Goal: Task Accomplishment & Management: Use online tool/utility

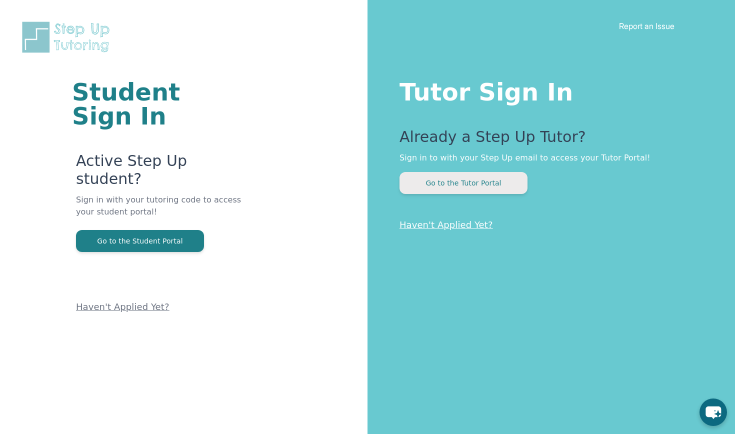
click at [478, 182] on button "Go to the Tutor Portal" at bounding box center [463, 183] width 128 height 22
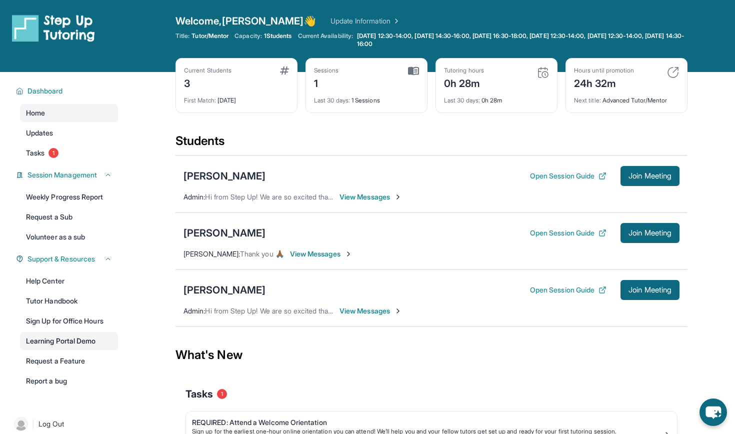
click at [40, 344] on link "Learning Portal Demo" at bounding box center [69, 341] width 98 height 18
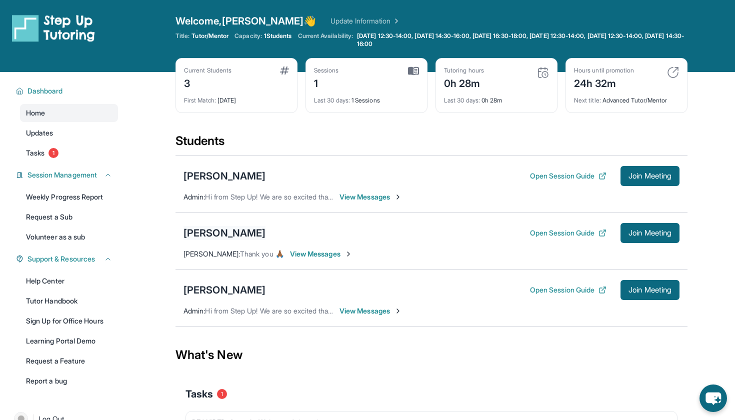
click at [217, 232] on div "[PERSON_NAME]" at bounding box center [224, 233] width 82 height 14
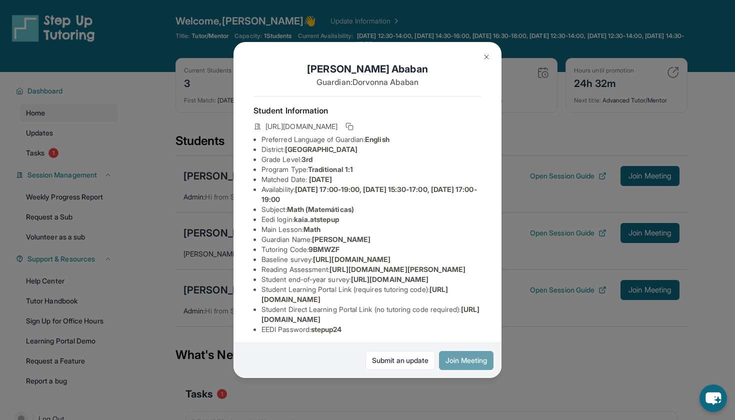
click at [457, 362] on button "Join Meeting" at bounding box center [466, 360] width 54 height 19
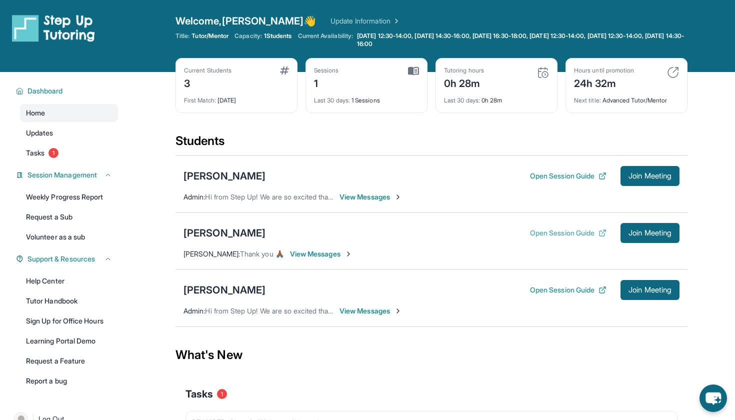
click at [576, 233] on button "Open Session Guide" at bounding box center [568, 233] width 76 height 10
click at [330, 23] on link "Update Information" at bounding box center [365, 21] width 70 height 10
click at [313, 252] on span "View Messages" at bounding box center [321, 254] width 62 height 10
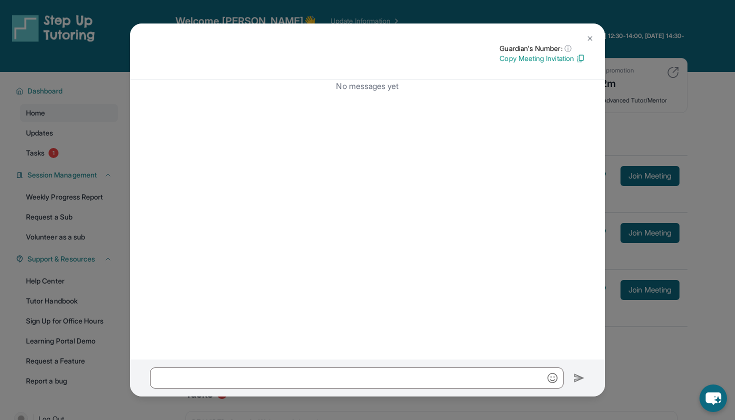
click at [536, 58] on p "Copy Meeting Invitation" at bounding box center [541, 58] width 85 height 10
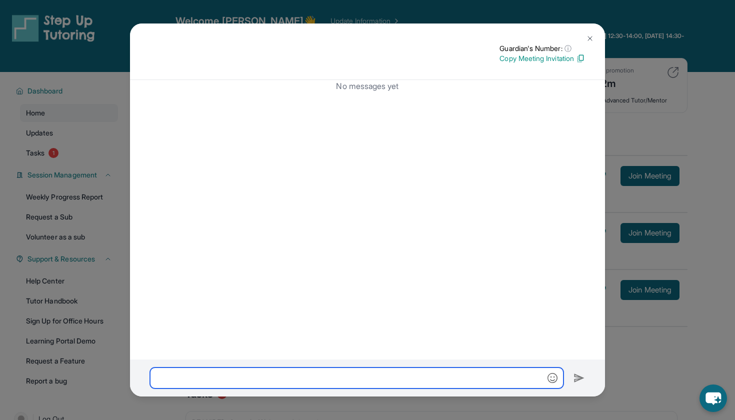
click at [321, 377] on input "text" at bounding box center [356, 377] width 413 height 21
paste input "**********"
type input "**********"
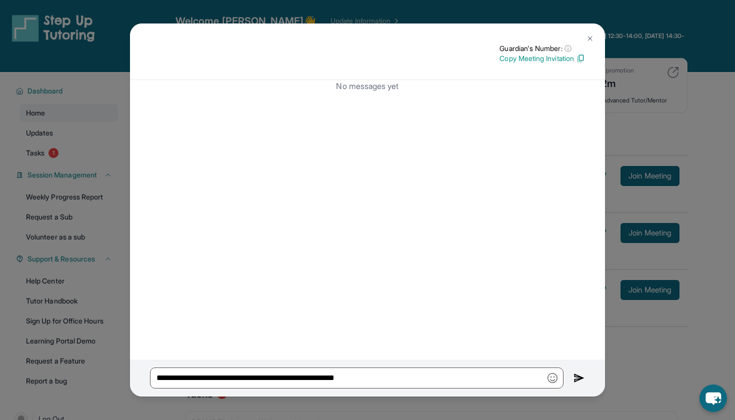
click at [579, 377] on img at bounding box center [578, 378] width 11 height 12
click at [590, 37] on img at bounding box center [590, 38] width 8 height 8
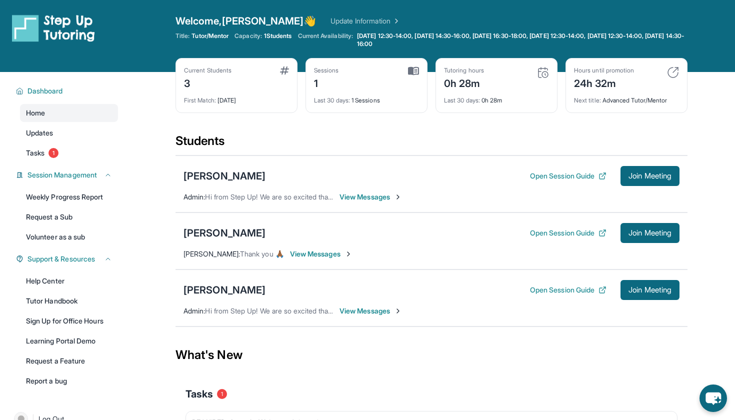
click at [305, 251] on span "View Messages" at bounding box center [321, 254] width 62 height 10
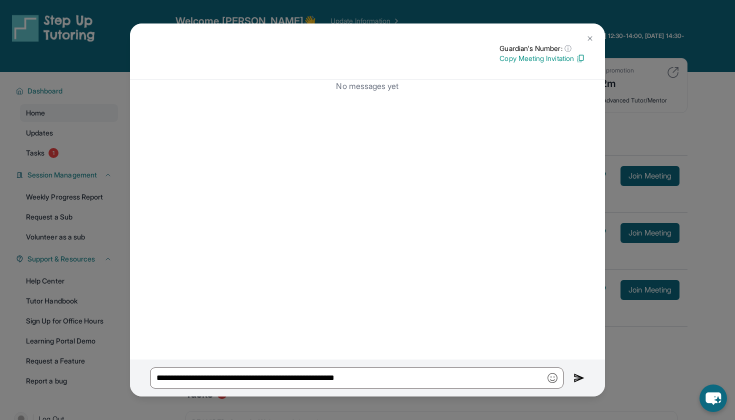
click at [585, 40] on button at bounding box center [590, 38] width 20 height 20
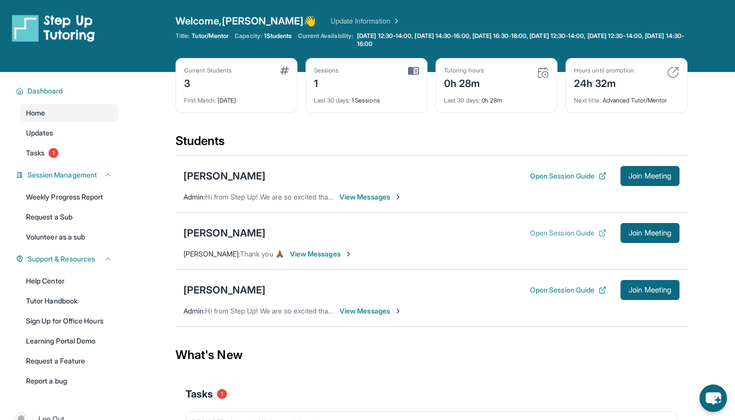
click at [545, 231] on button "Open Session Guide" at bounding box center [568, 233] width 76 height 10
click at [219, 230] on div "[PERSON_NAME]" at bounding box center [224, 233] width 82 height 14
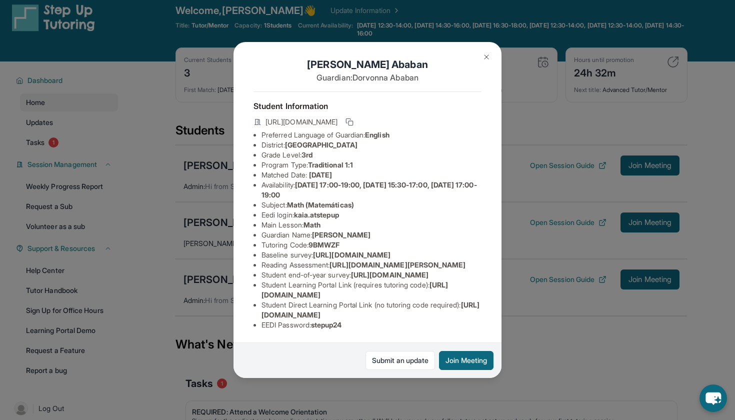
scroll to position [12, 0]
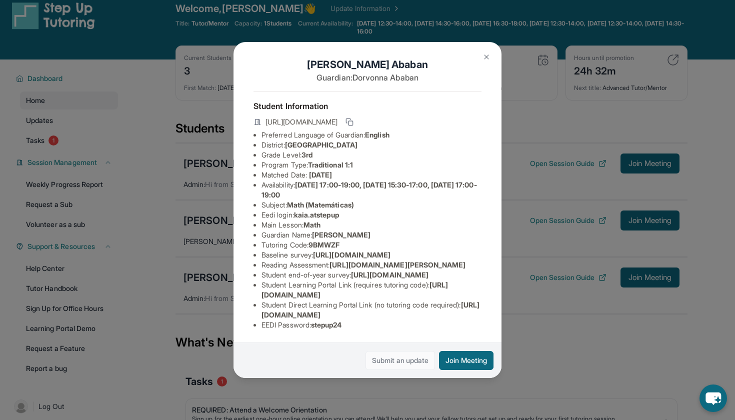
click at [381, 356] on link "Submit an update" at bounding box center [399, 360] width 69 height 19
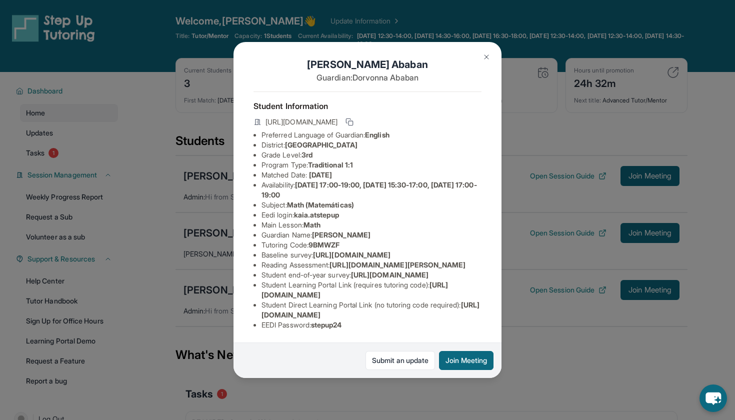
scroll to position [9, 0]
click at [353, 119] on icon at bounding box center [349, 122] width 8 height 8
click at [540, 367] on div "Kai Ababan Guardian: Dorvonna Ababan Student Information https://student-portal…" at bounding box center [367, 210] width 735 height 420
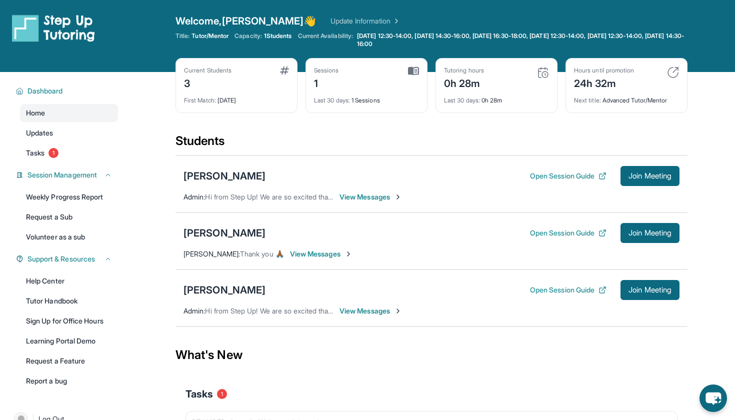
click at [304, 255] on span "View Messages" at bounding box center [321, 254] width 62 height 10
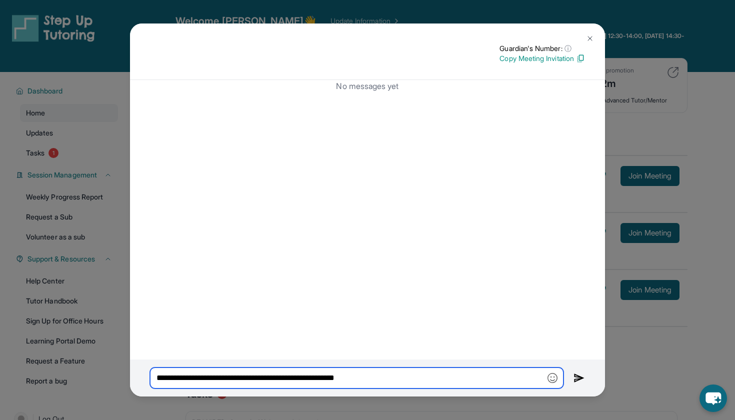
click at [397, 377] on input "**********" at bounding box center [356, 377] width 413 height 21
type input "*"
paste input "**********"
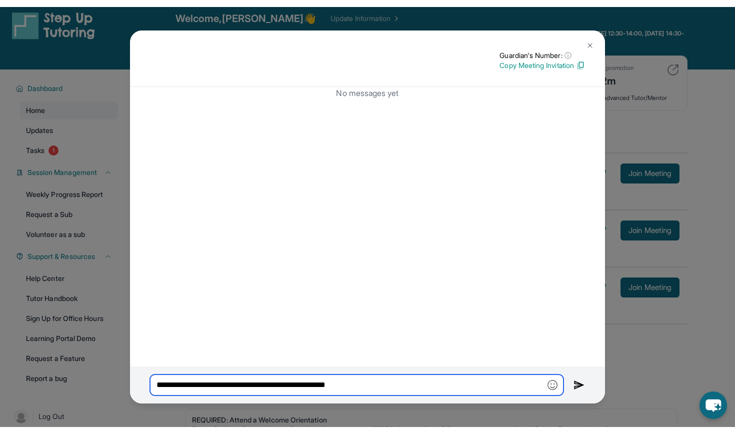
scroll to position [0, 0]
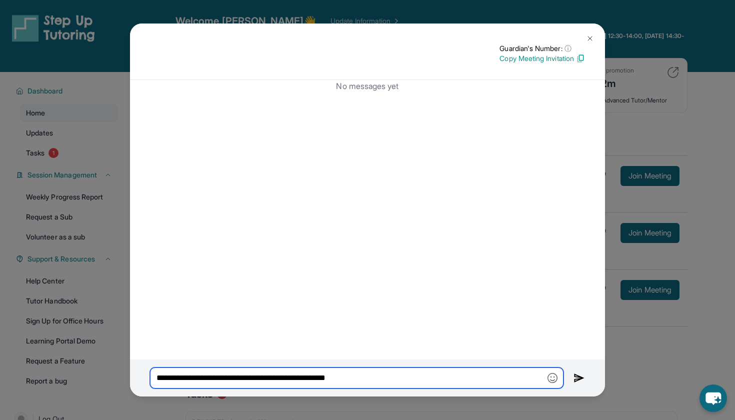
type input "**********"
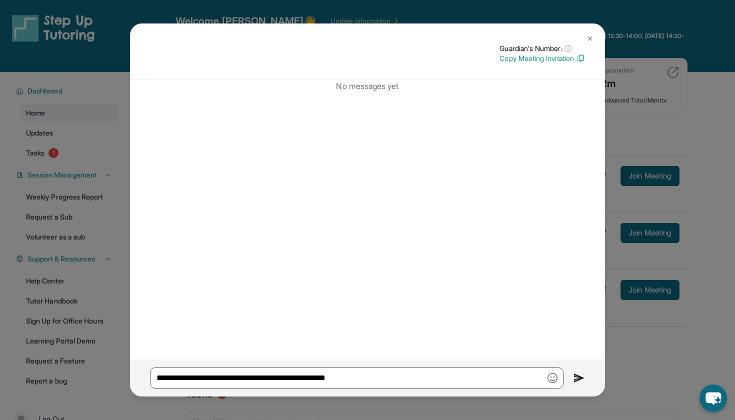
click at [588, 37] on img at bounding box center [590, 38] width 8 height 8
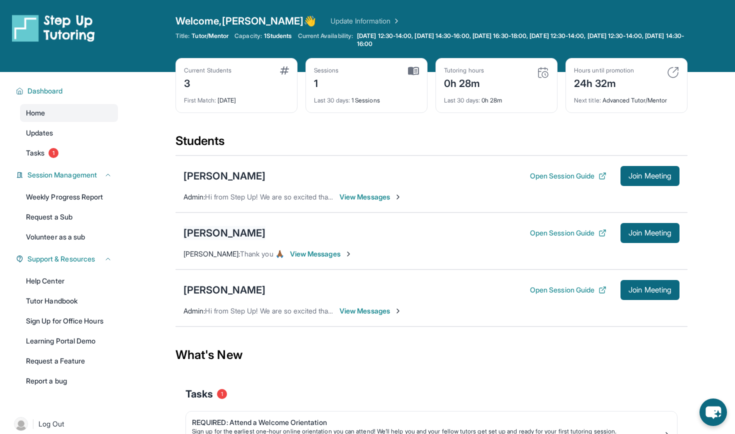
click at [222, 231] on div "[PERSON_NAME]" at bounding box center [224, 233] width 82 height 14
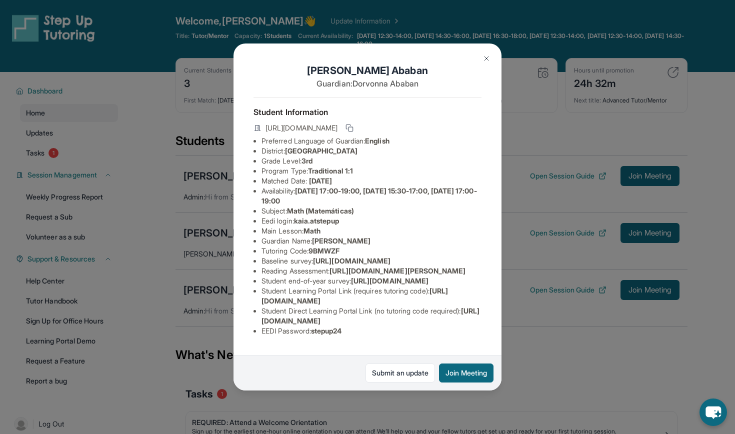
click at [195, 221] on div "Kai Ababan Guardian: Dorvonna Ababan Student Information https://student-portal…" at bounding box center [367, 217] width 735 height 434
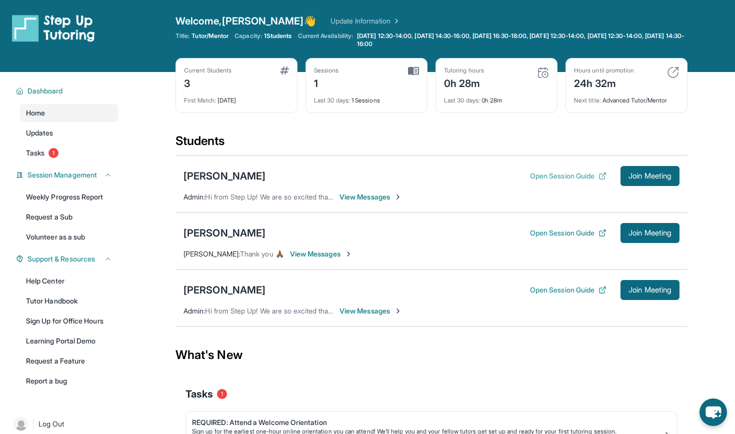
click at [557, 174] on button "Open Session Guide" at bounding box center [568, 176] width 76 height 10
click at [219, 234] on div "[PERSON_NAME]" at bounding box center [224, 233] width 82 height 14
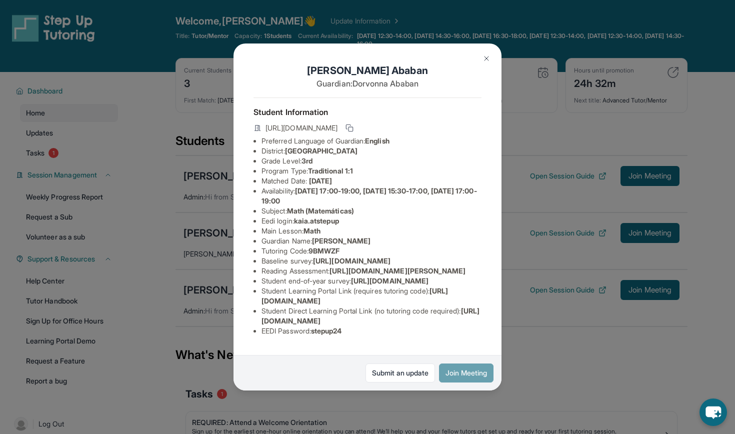
click at [455, 370] on button "Join Meeting" at bounding box center [466, 372] width 54 height 19
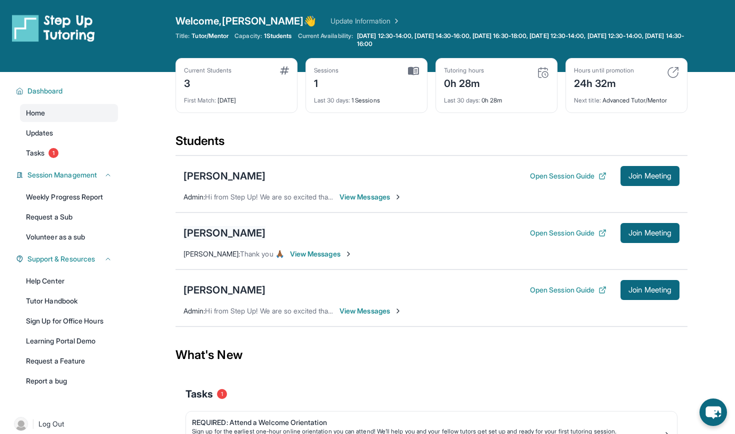
click at [214, 235] on div "[PERSON_NAME]" at bounding box center [224, 233] width 82 height 14
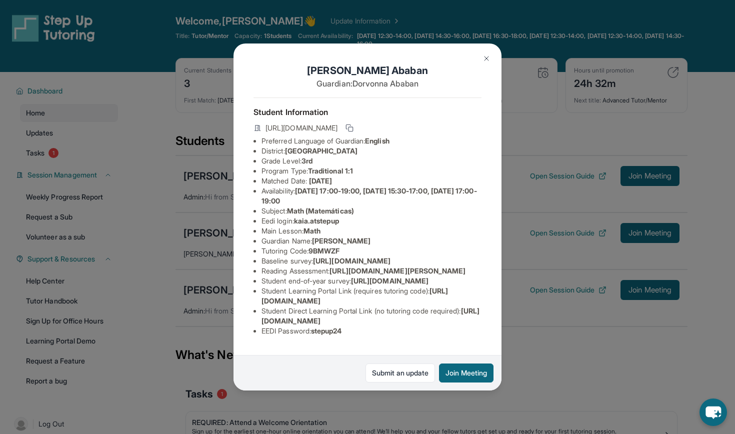
drag, startPoint x: 264, startPoint y: 126, endPoint x: 455, endPoint y: 134, distance: 190.6
click at [455, 134] on div "[URL][DOMAIN_NAME]" at bounding box center [367, 129] width 228 height 14
click at [353, 126] on icon at bounding box center [349, 128] width 8 height 8
click at [525, 11] on div "Kai Ababan Guardian: Dorvonna Ababan Student Information https://student-portal…" at bounding box center [367, 217] width 735 height 434
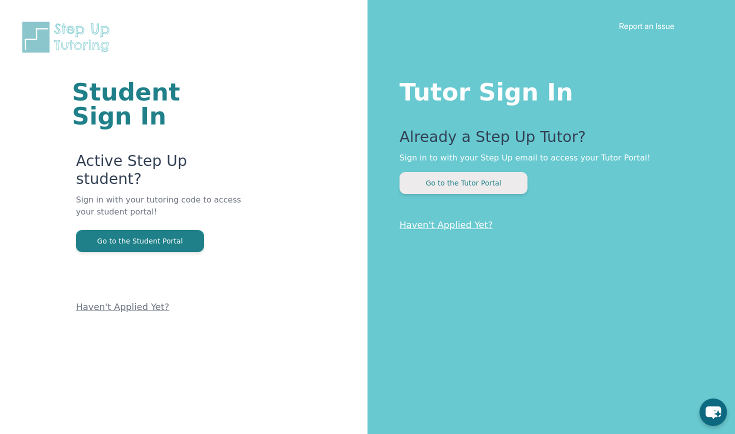
click at [397, 177] on button "Go to the Tutor Portal" at bounding box center [463, 183] width 128 height 22
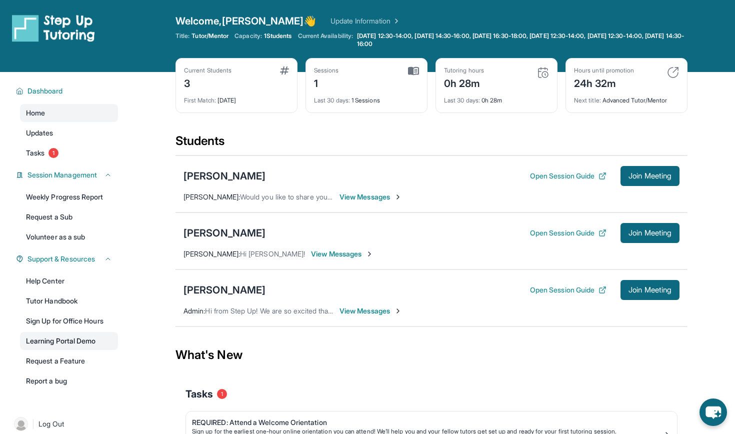
click at [52, 343] on link "Learning Portal Demo" at bounding box center [69, 341] width 98 height 18
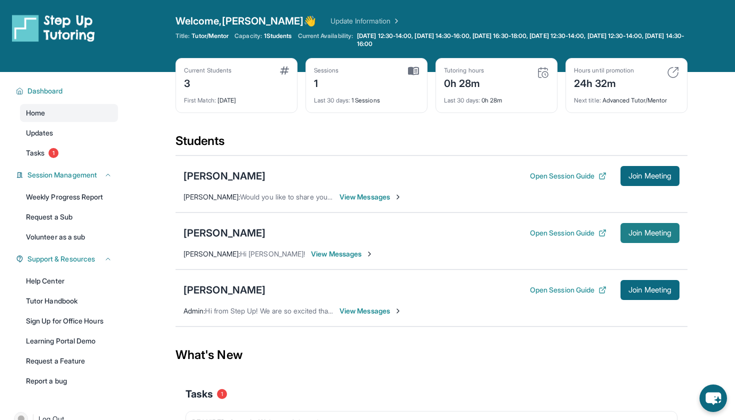
click at [397, 233] on span "Join Meeting" at bounding box center [649, 233] width 43 height 6
click at [220, 233] on div "[PERSON_NAME]" at bounding box center [224, 233] width 82 height 14
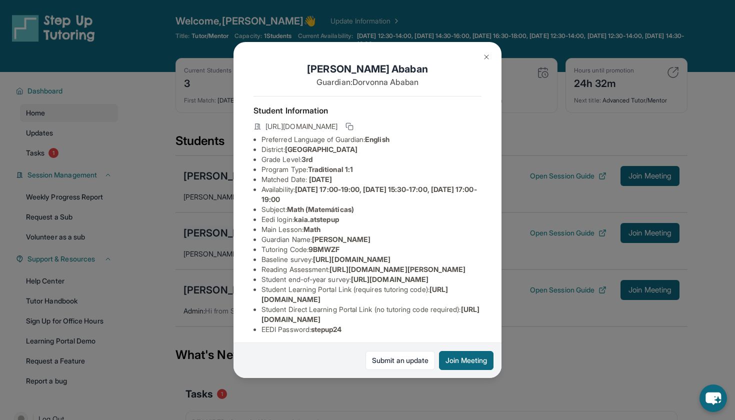
click at [353, 126] on icon at bounding box center [349, 126] width 8 height 8
click at [397, 38] on div "[PERSON_NAME] Guardian: [PERSON_NAME] Student Information [URL][DOMAIN_NAME] Pr…" at bounding box center [367, 210] width 735 height 420
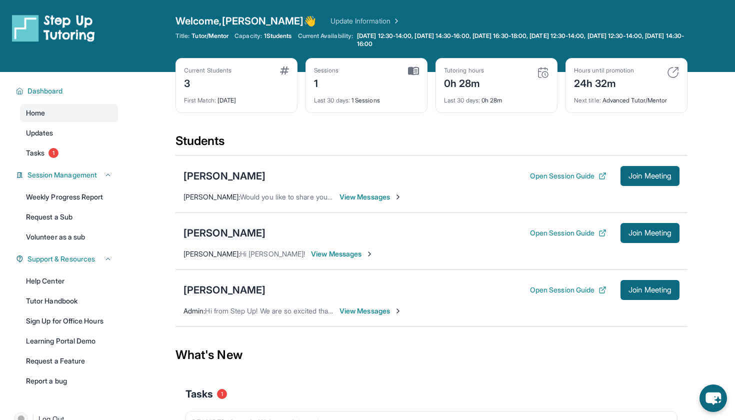
click at [219, 229] on div "[PERSON_NAME]" at bounding box center [224, 233] width 82 height 14
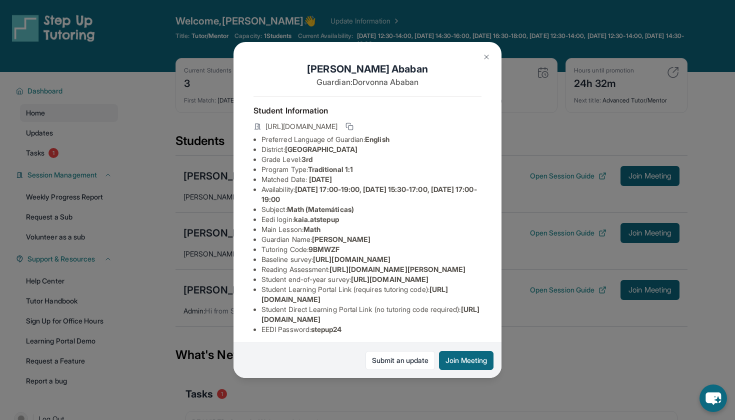
drag, startPoint x: 312, startPoint y: 249, endPoint x: 353, endPoint y: 247, distance: 41.0
click at [353, 247] on li "Tutoring Code : 9BMWZF" at bounding box center [371, 249] width 220 height 10
copy li "9BMWZF"
click at [397, 106] on div "Kai Ababan Guardian: Dorvonna Ababan Student Information https://student-portal…" at bounding box center [367, 210] width 735 height 420
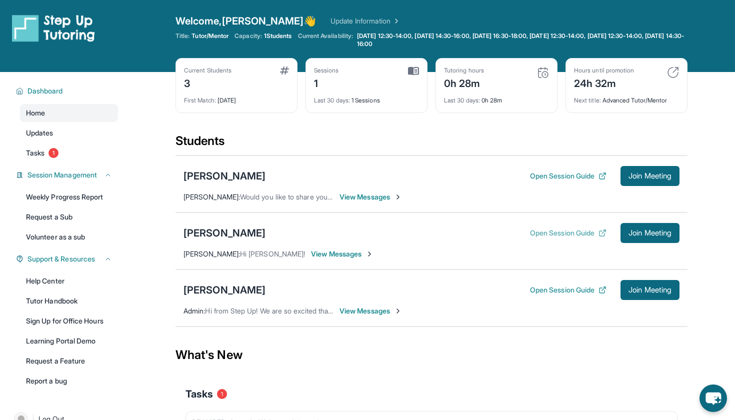
click at [397, 234] on button "Open Session Guide" at bounding box center [568, 233] width 76 height 10
click at [397, 233] on span "Join Meeting" at bounding box center [649, 233] width 43 height 6
